Goal: Information Seeking & Learning: Learn about a topic

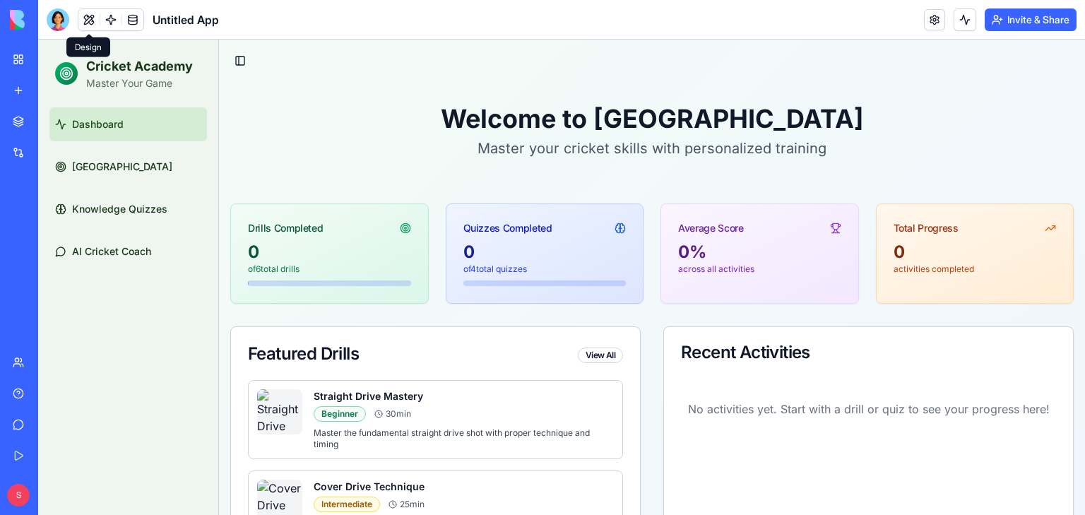
click at [153, 74] on h2 "Cricket Academy" at bounding box center [139, 67] width 107 height 20
click at [272, 76] on div "Toggle Sidebar Welcome to Cricket Academy Master your cricket skills with perso…" at bounding box center [652, 462] width 866 height 844
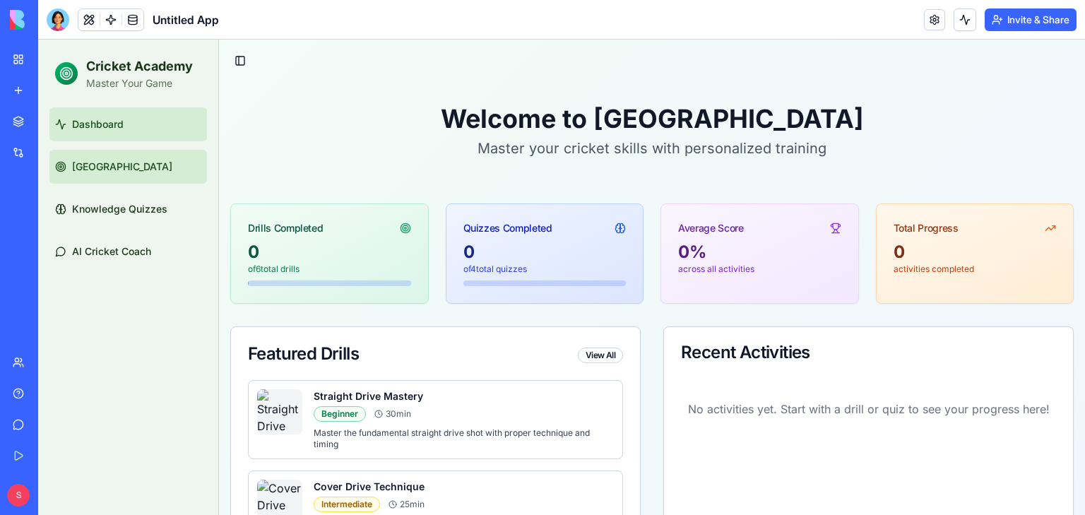
click at [144, 171] on link "[GEOGRAPHIC_DATA]" at bounding box center [128, 167] width 158 height 34
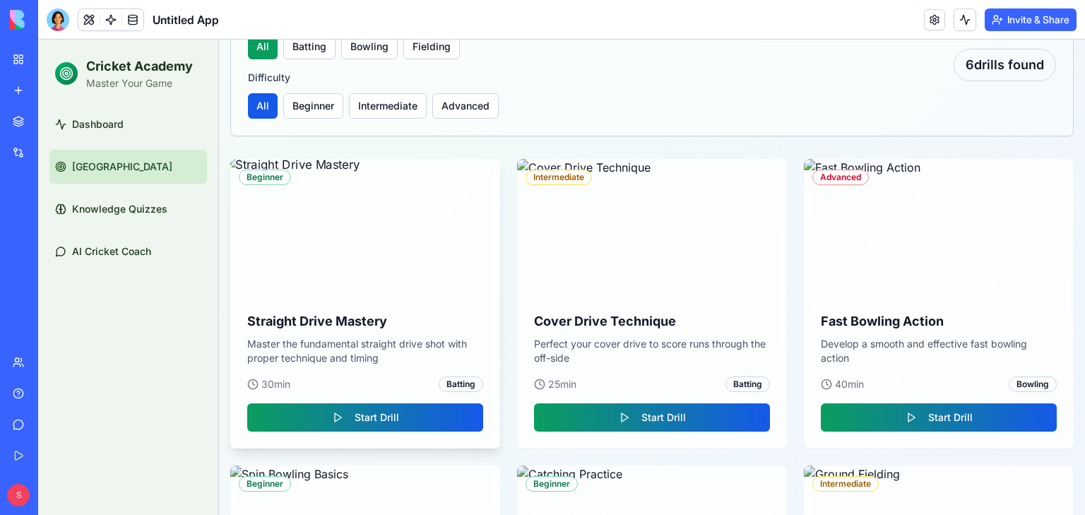
scroll to position [212, 0]
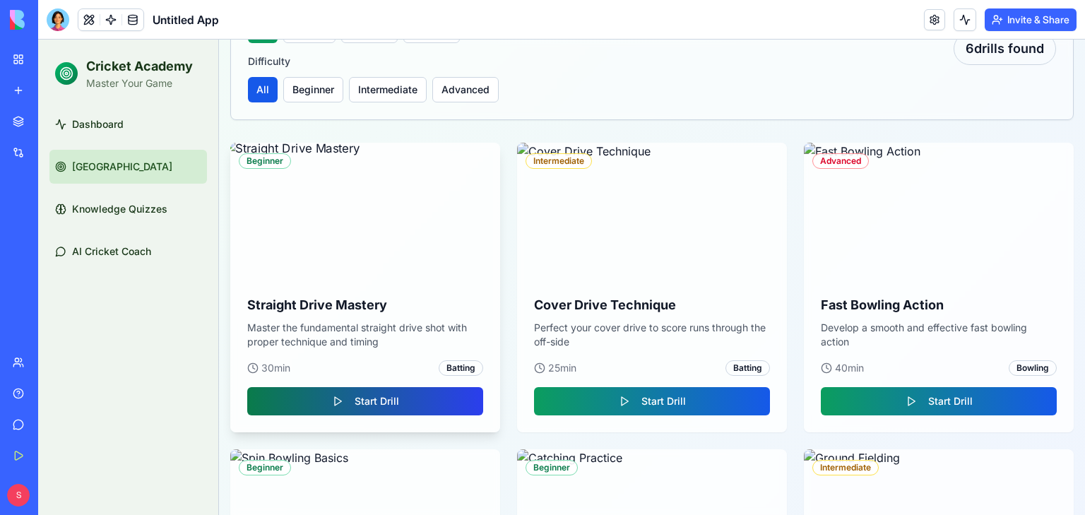
click at [376, 399] on button "Start Drill" at bounding box center [365, 401] width 236 height 28
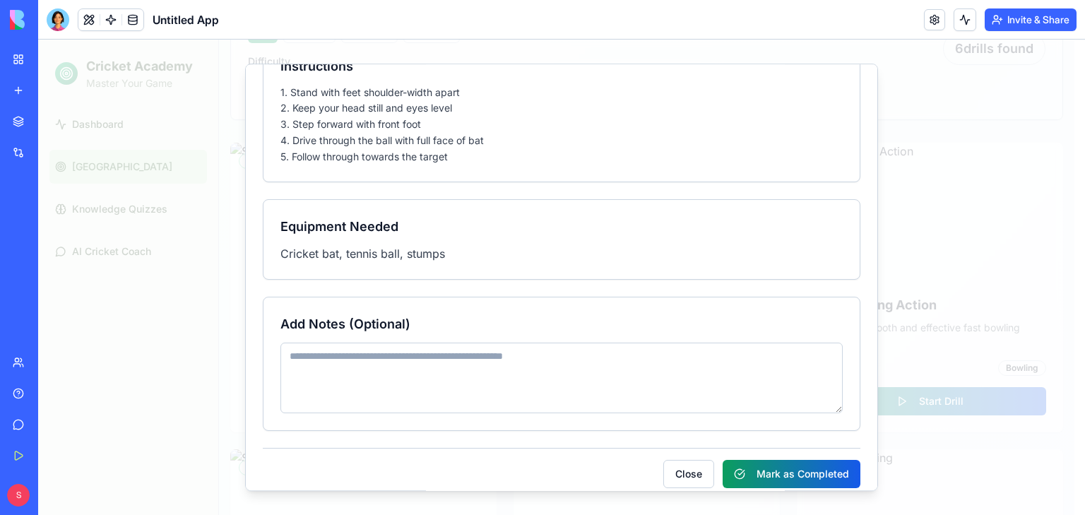
scroll to position [422, 0]
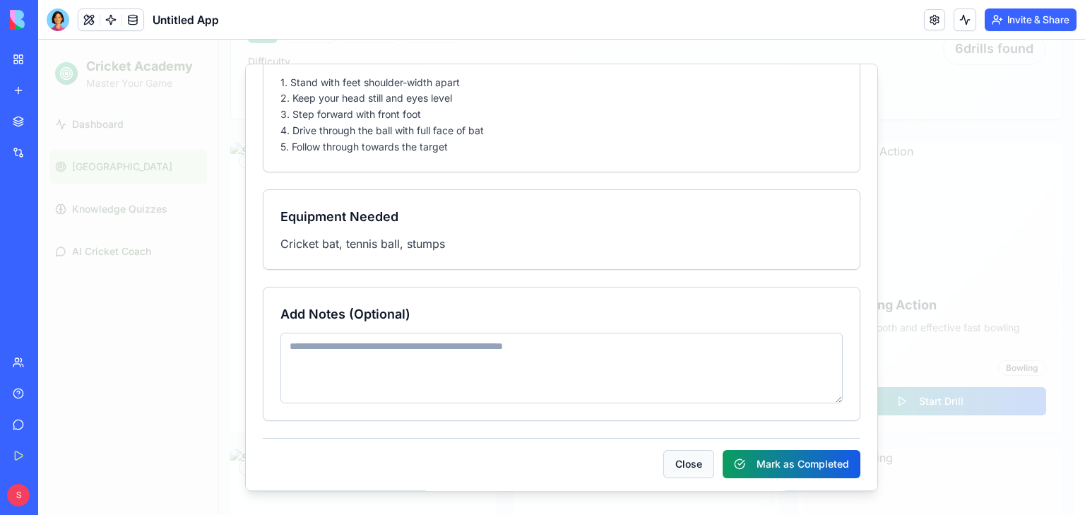
click at [676, 455] on button "Close" at bounding box center [688, 464] width 51 height 28
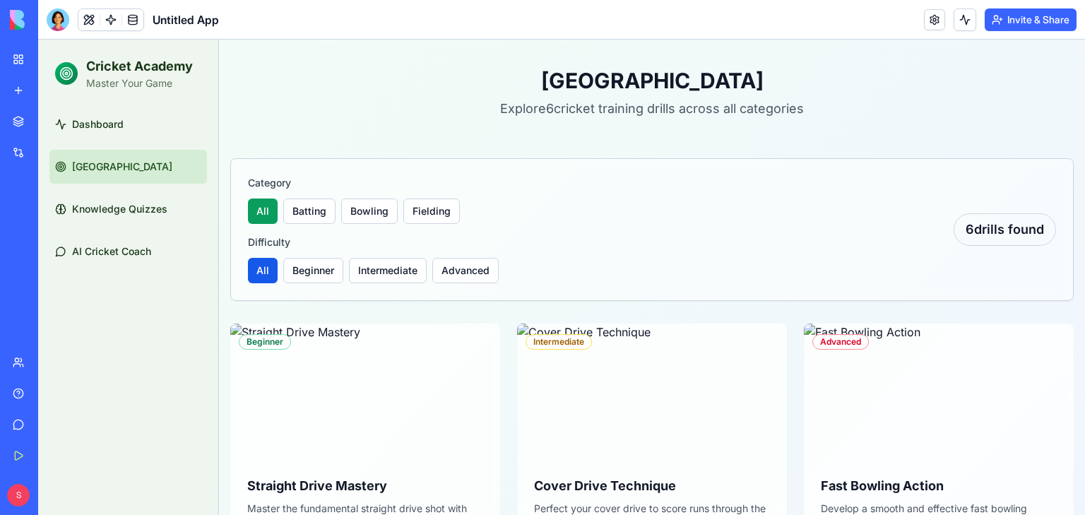
scroll to position [0, 0]
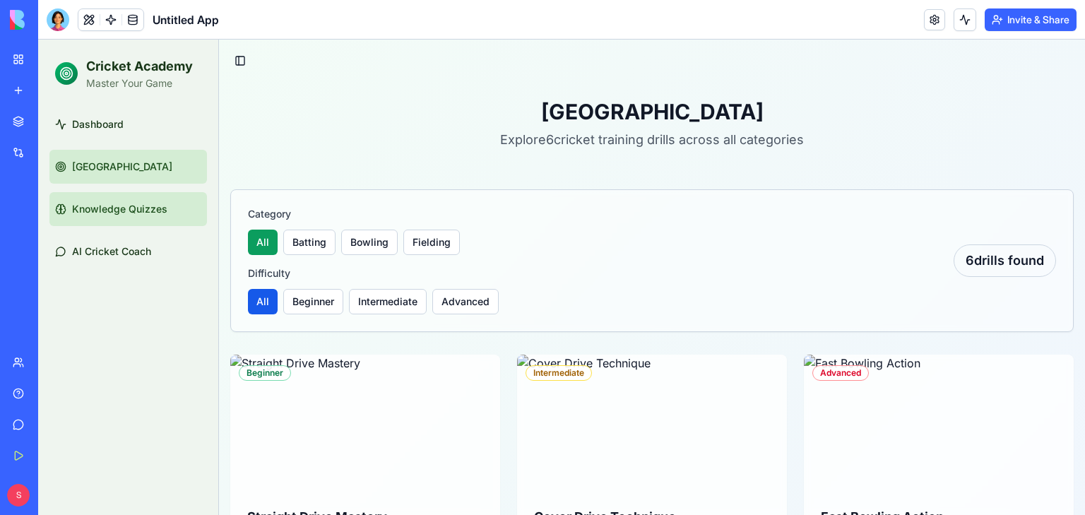
click at [124, 213] on span "Knowledge Quizzes" at bounding box center [119, 209] width 95 height 14
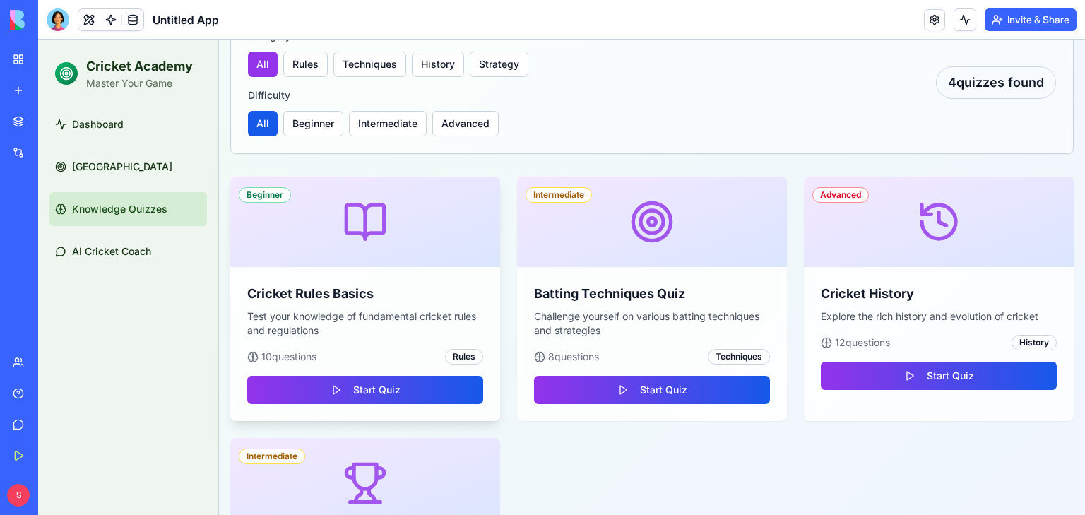
scroll to position [283, 0]
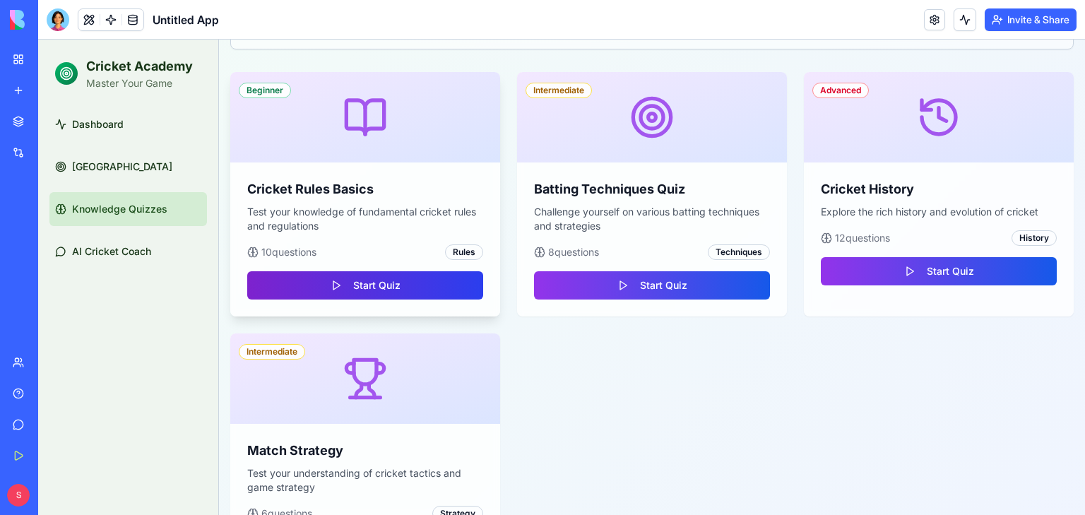
click at [389, 293] on button "Start Quiz" at bounding box center [365, 285] width 236 height 28
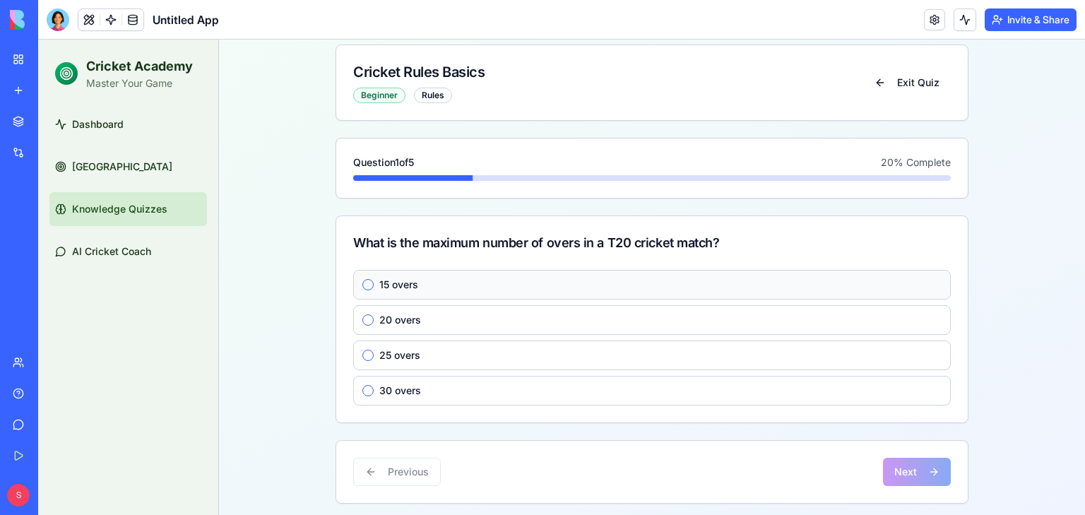
scroll to position [35, 0]
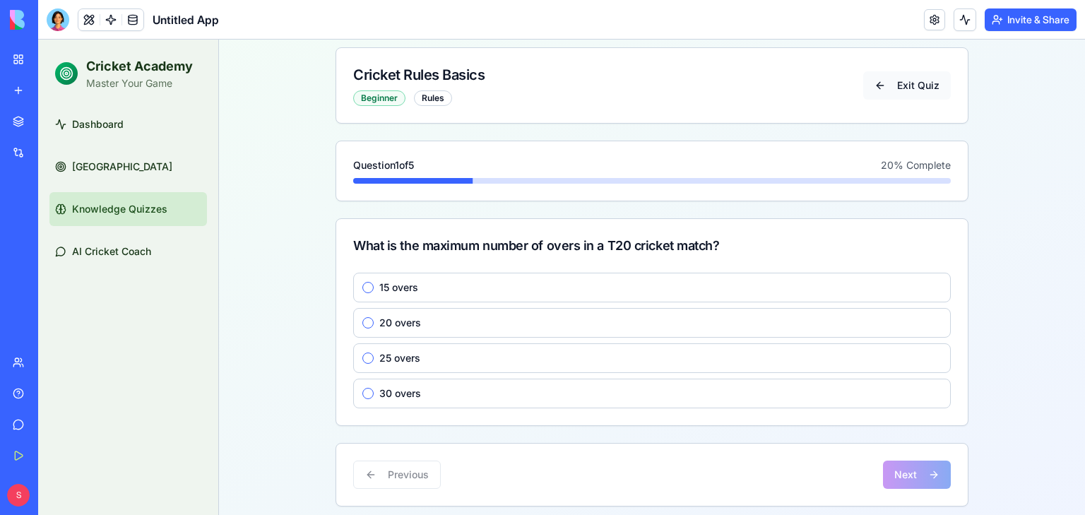
click at [921, 88] on button "Exit Quiz" at bounding box center [907, 85] width 88 height 28
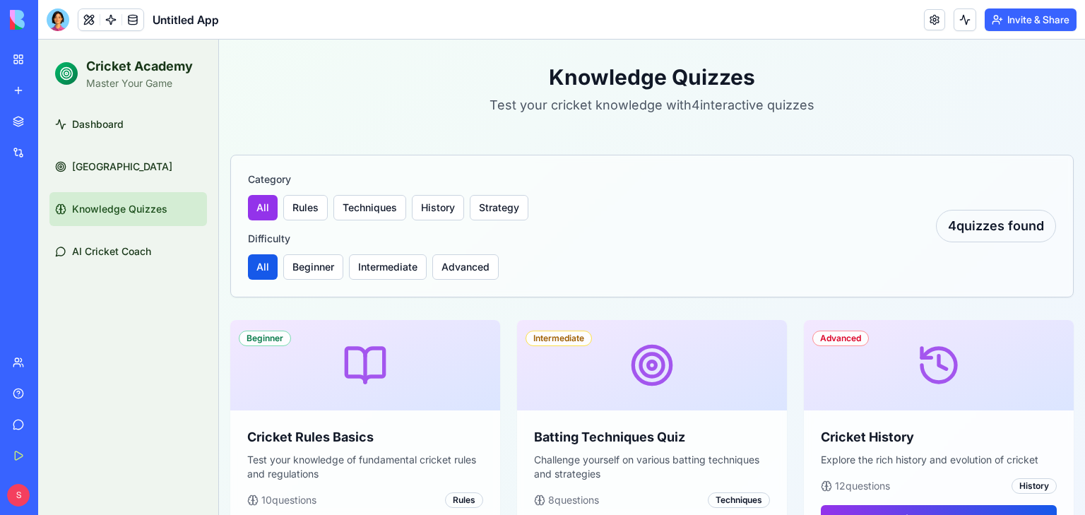
click at [346, 134] on div "Knowledge Quizzes Test your cricket knowledge with 4 interactive quizzes Catego…" at bounding box center [652, 436] width 844 height 779
click at [288, 77] on h1 "Knowledge Quizzes" at bounding box center [652, 76] width 844 height 25
click at [146, 118] on link "Dashboard" at bounding box center [128, 124] width 158 height 34
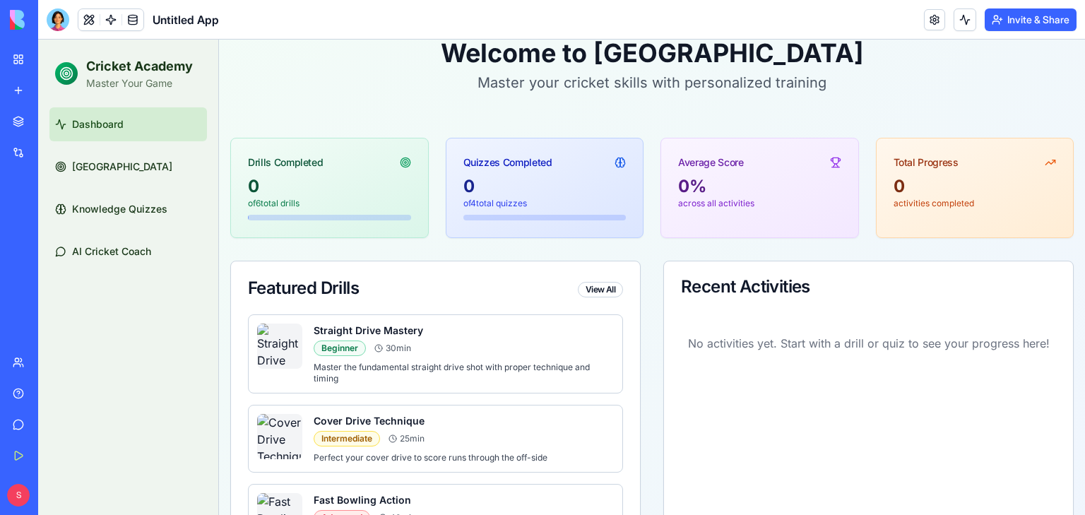
scroll to position [13, 0]
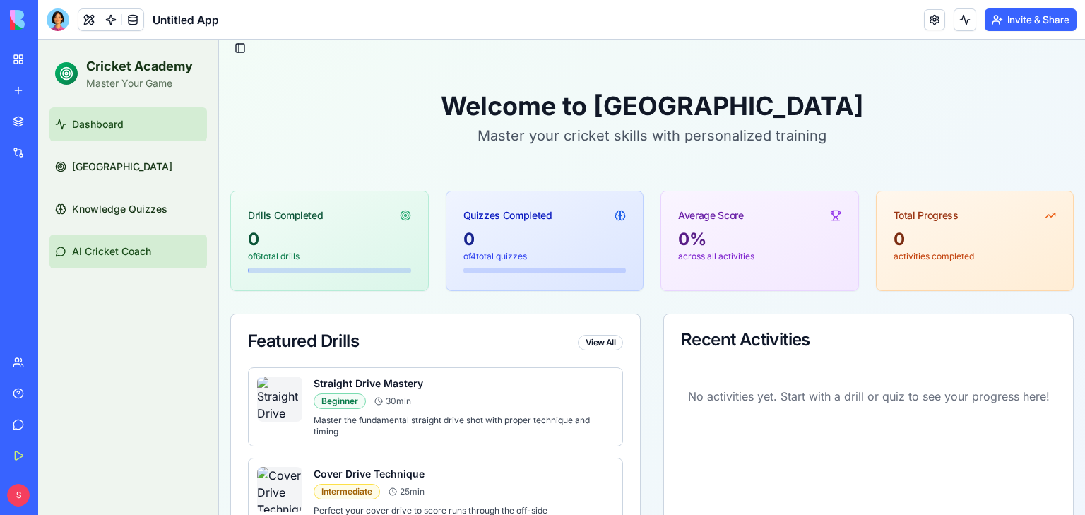
click at [131, 247] on span "AI Cricket Coach" at bounding box center [111, 251] width 79 height 14
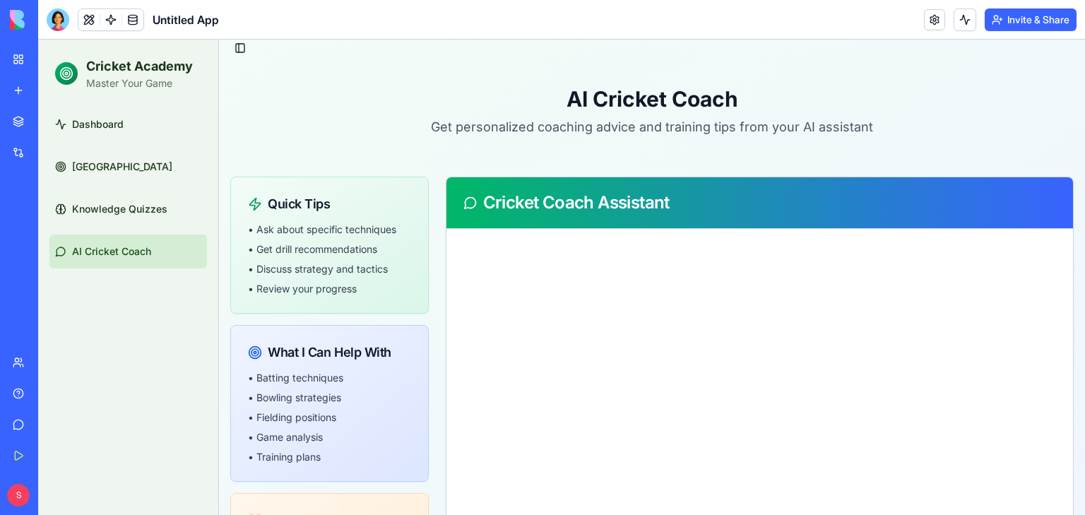
click at [562, 272] on div at bounding box center [759, 405] width 627 height 353
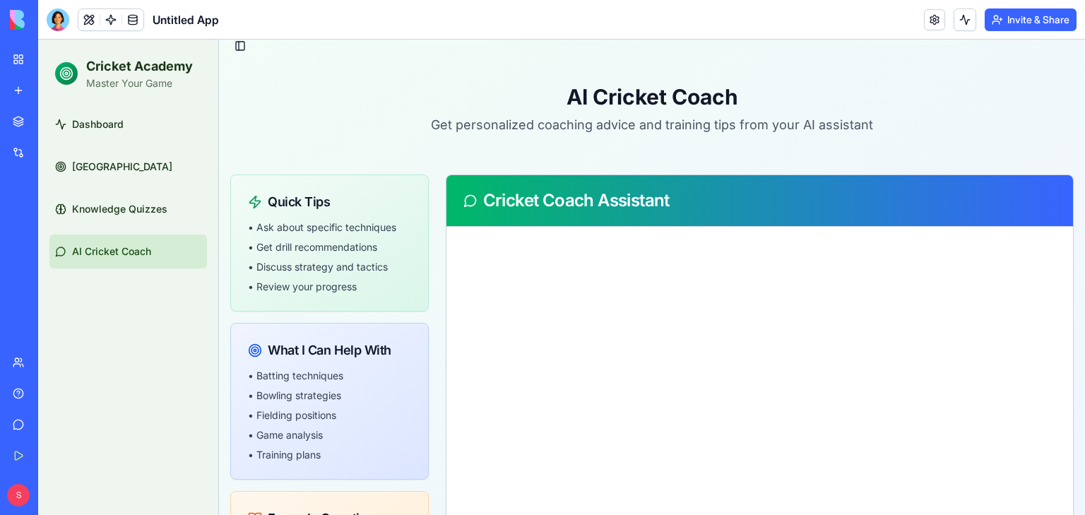
scroll to position [179, 0]
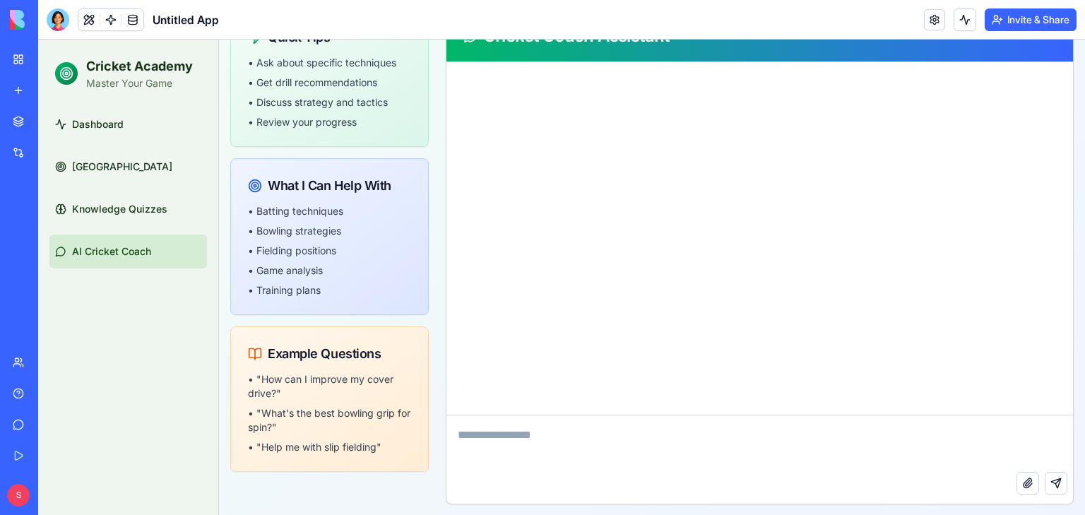
click at [545, 426] on textarea at bounding box center [759, 443] width 627 height 57
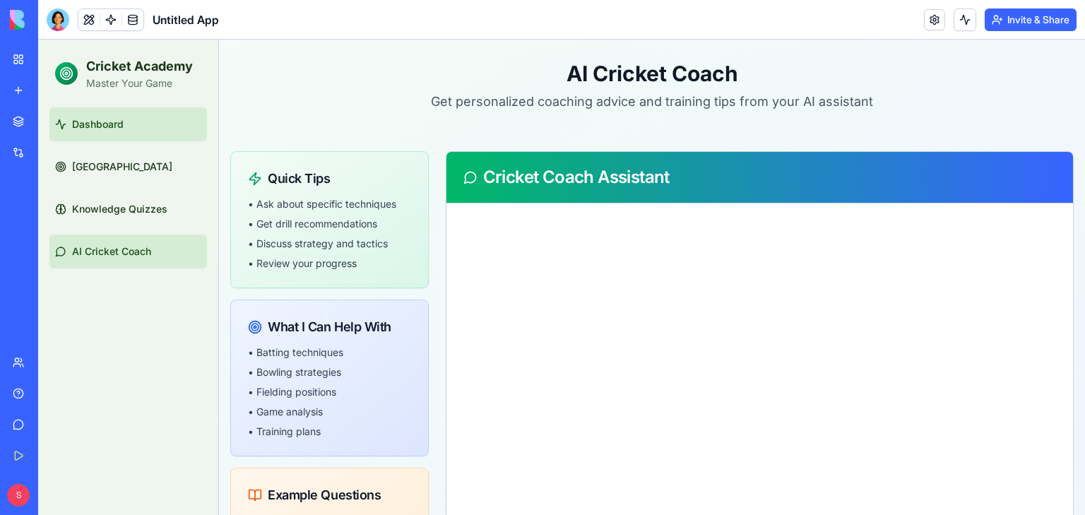
click at [129, 126] on link "Dashboard" at bounding box center [128, 124] width 158 height 34
